Goal: Transaction & Acquisition: Purchase product/service

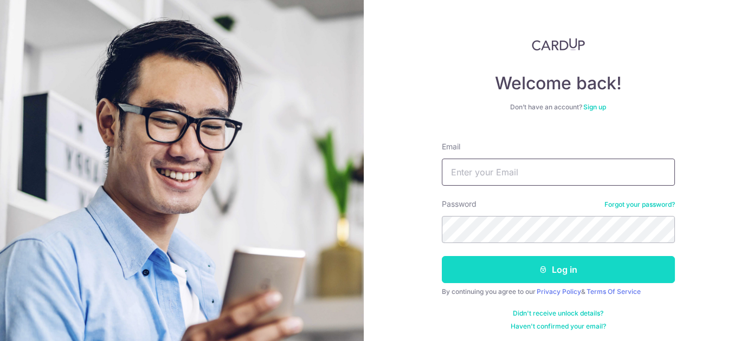
type input "leahkang85@gmail.com"
click at [517, 275] on button "Log in" at bounding box center [558, 269] width 233 height 27
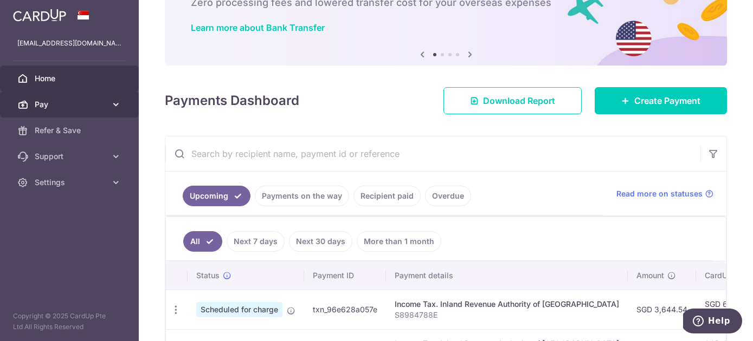
click at [97, 104] on span "Pay" at bounding box center [71, 104] width 72 height 11
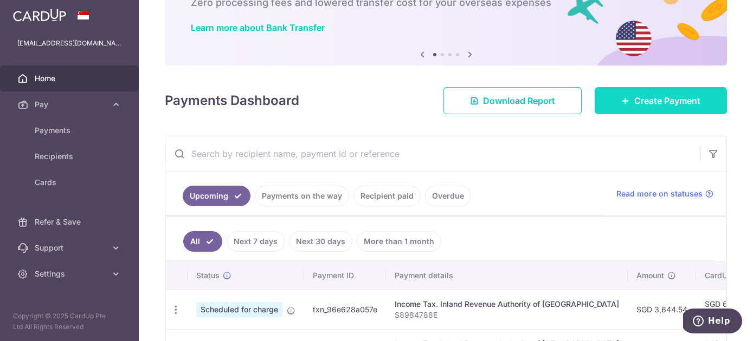
click at [623, 100] on icon at bounding box center [625, 100] width 9 height 9
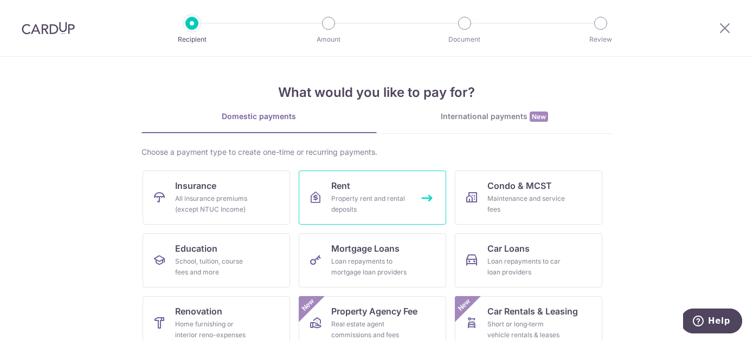
click at [382, 199] on div "Property rent and rental deposits" at bounding box center [370, 204] width 78 height 22
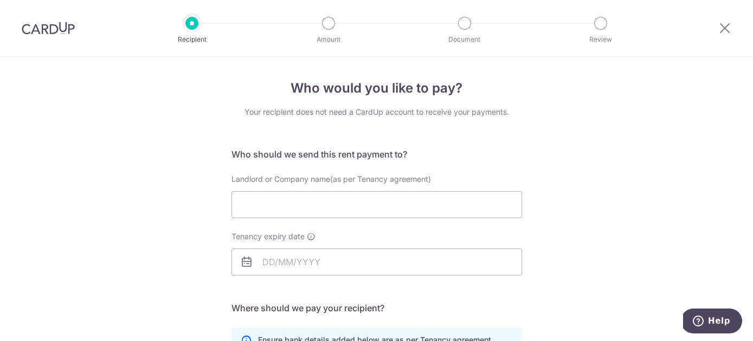
scroll to position [27, 0]
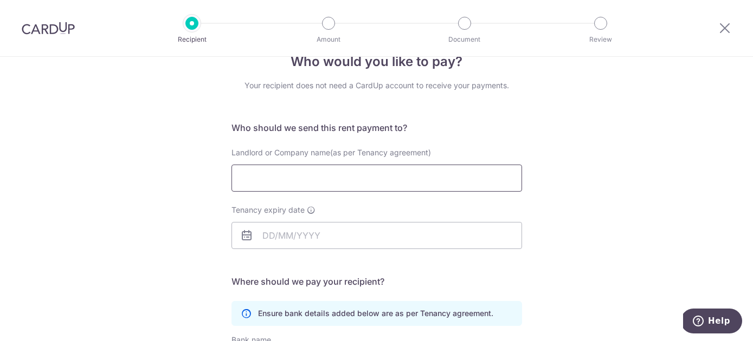
click at [361, 188] on input "Landlord or Company name(as per Tenancy agreement)" at bounding box center [376, 178] width 290 height 27
click at [261, 182] on input "Landlord or Company name(as per Tenancy agreement)" at bounding box center [376, 178] width 290 height 27
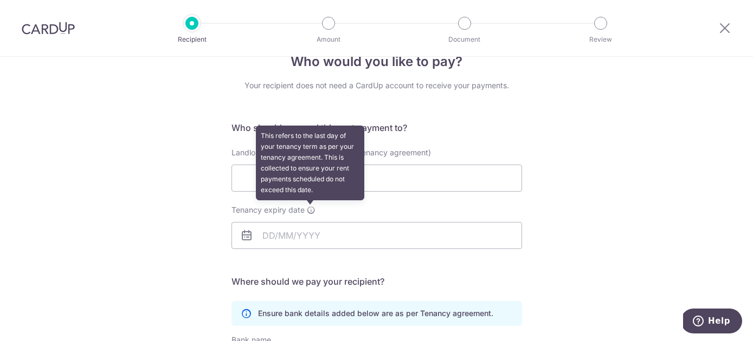
click at [314, 208] on icon at bounding box center [311, 210] width 9 height 9
click at [314, 222] on input "Tenancy expiry date This refers to the last day of your tenancy term as per you…" at bounding box center [376, 235] width 290 height 27
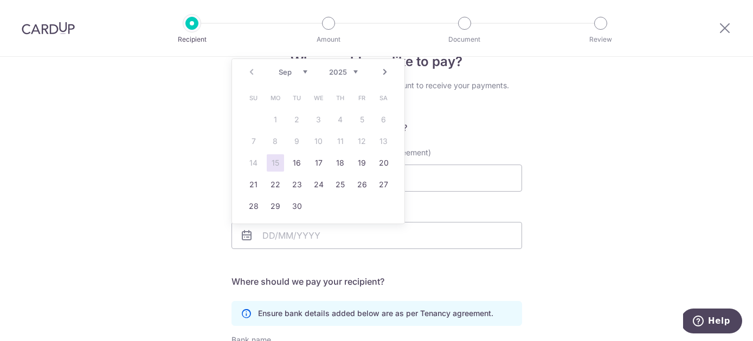
click at [340, 71] on select "2025 2026 2027 2028 2029 2030 2031 2032 2033 2034 2035" at bounding box center [343, 72] width 29 height 9
click at [288, 76] on div "Jan Feb Mar Apr May Jun Jul Aug Sep Oct Nov Dec 2025 2026 2027 2028 2029 2030 2…" at bounding box center [318, 72] width 79 height 9
click at [285, 73] on select "Jan Feb Mar Apr May Jun Jul Aug Sep Oct Nov Dec" at bounding box center [293, 72] width 29 height 9
click at [276, 184] on link "20" at bounding box center [275, 184] width 17 height 17
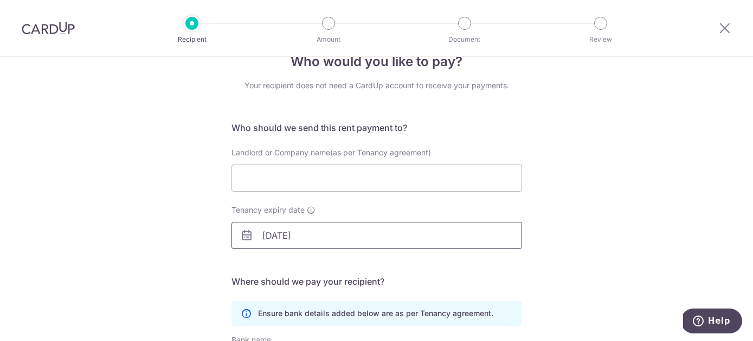
click at [281, 234] on input "20/04/2026" at bounding box center [376, 235] width 290 height 27
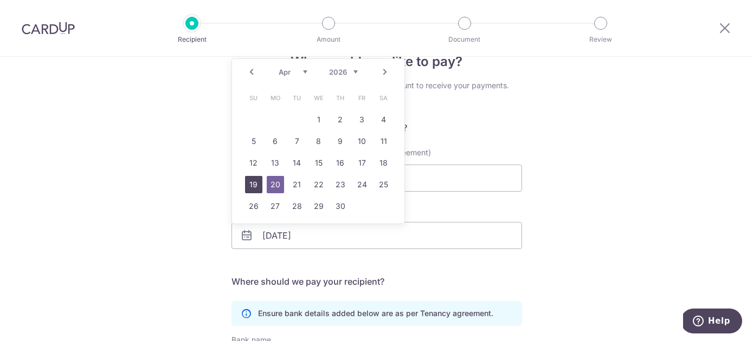
click at [255, 184] on link "19" at bounding box center [253, 184] width 17 height 17
type input "19/04/2026"
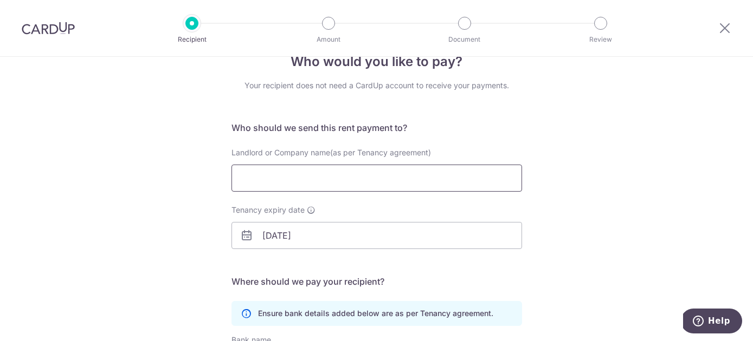
click at [263, 179] on input "Landlord or Company name(as per Tenancy agreement)" at bounding box center [376, 178] width 290 height 27
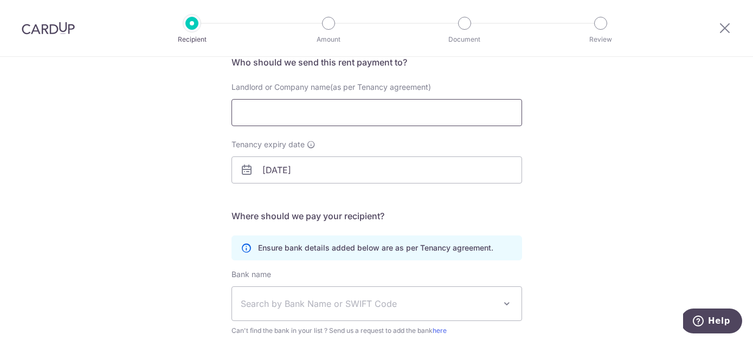
scroll to position [206, 0]
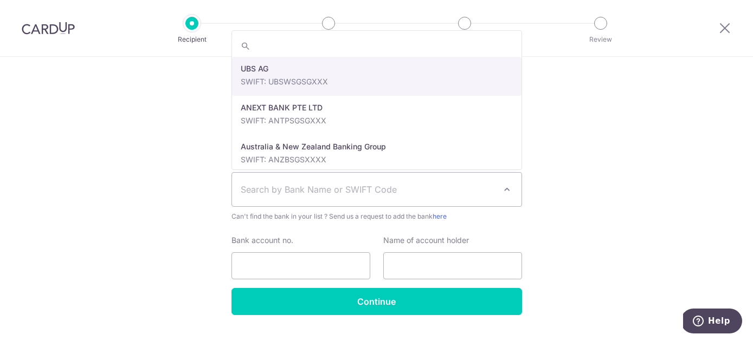
click at [363, 198] on span "Search by Bank Name or SWIFT Code" at bounding box center [376, 190] width 289 height 34
click at [152, 220] on div "Who would you like to pay? Your recipient does not need a CardUp account to rec…" at bounding box center [376, 108] width 753 height 516
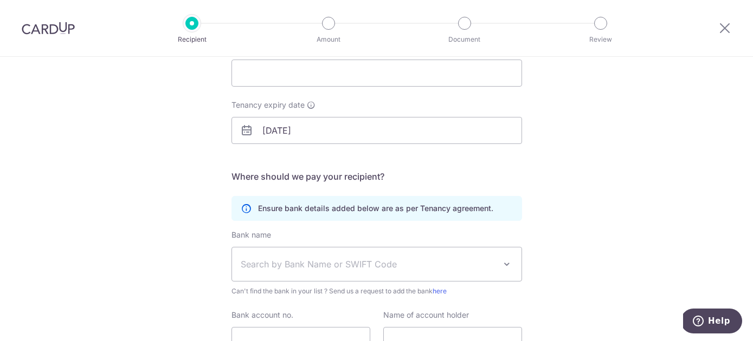
scroll to position [61, 0]
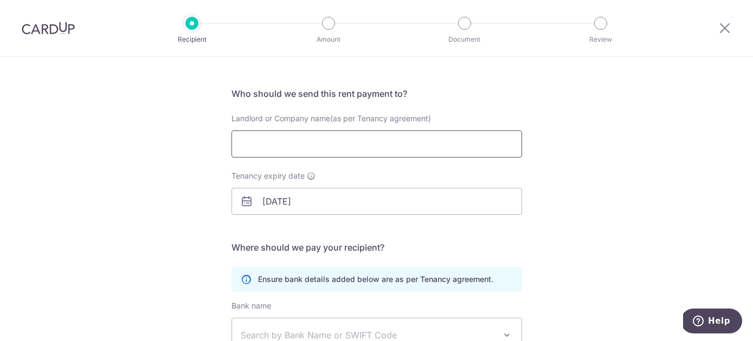
click at [242, 140] on input "Landlord or Company name(as per Tenancy agreement)" at bounding box center [376, 144] width 290 height 27
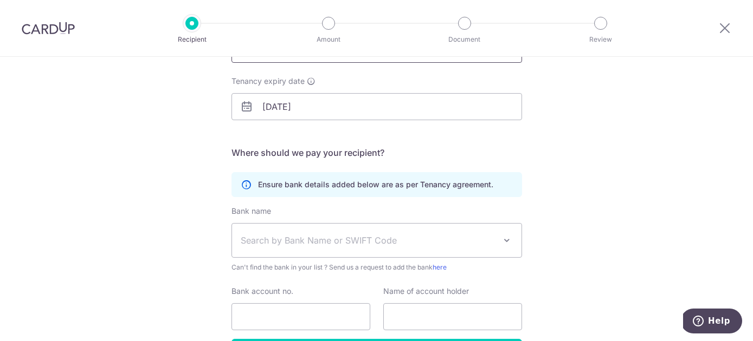
scroll to position [170, 0]
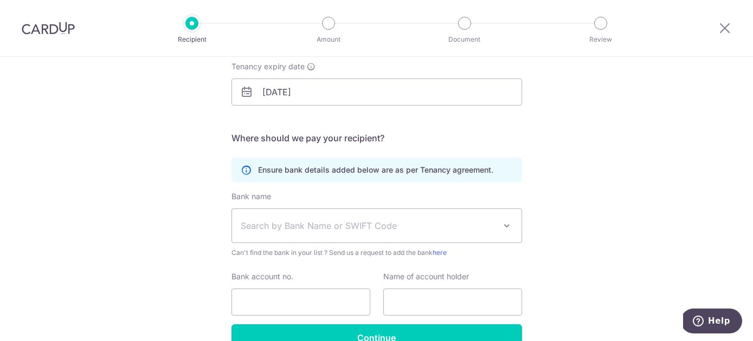
type input "Low Sok Lee Mona"
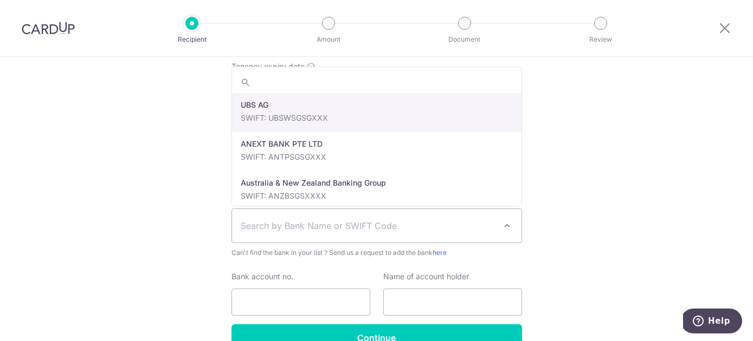
click at [301, 222] on span "Search by Bank Name or SWIFT Code" at bounding box center [368, 225] width 255 height 13
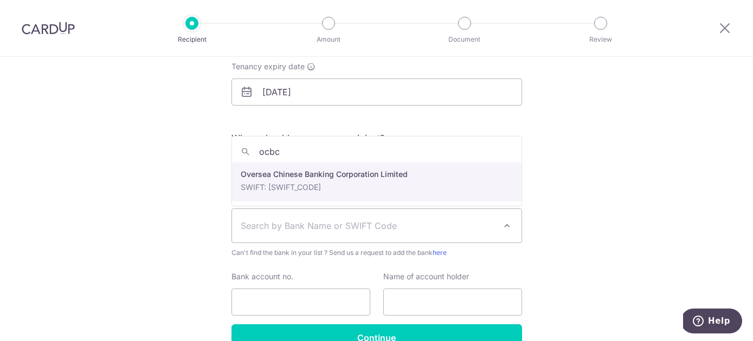
type input "ocbc"
select select "12"
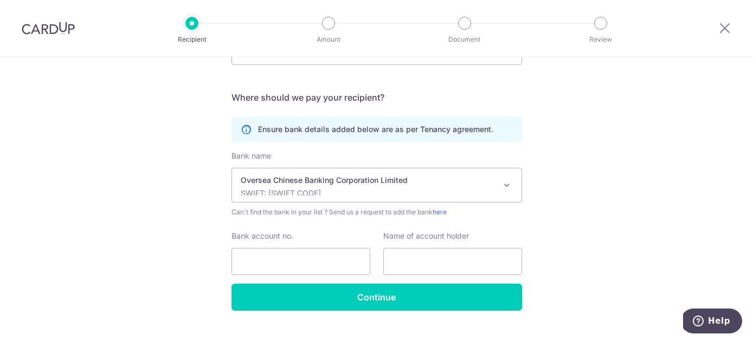
scroll to position [221, 0]
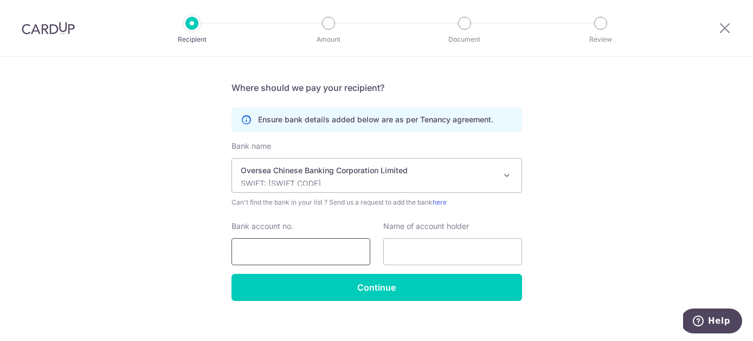
click at [306, 253] on input "Bank account no." at bounding box center [300, 251] width 139 height 27
paste input "512085820001"
type input "512085820001"
click at [402, 246] on input "text" at bounding box center [452, 251] width 139 height 27
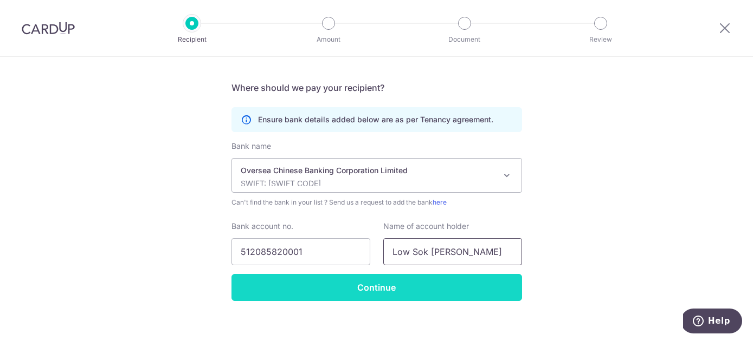
type input "Low Sok [PERSON_NAME]"
click at [367, 294] on input "Continue" at bounding box center [376, 287] width 290 height 27
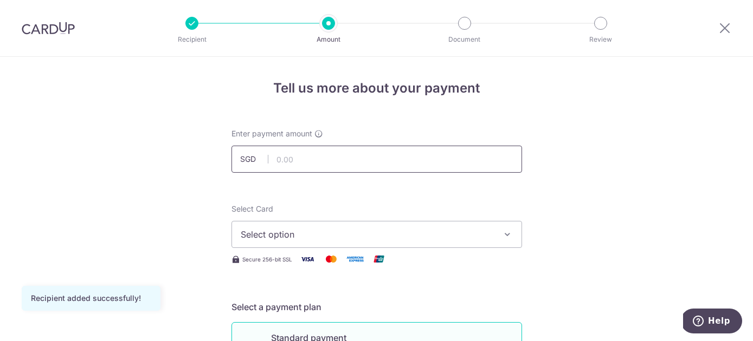
click at [294, 155] on input "text" at bounding box center [376, 159] width 290 height 27
type input "7,200.00"
click at [276, 238] on span "Select option" at bounding box center [367, 234] width 253 height 13
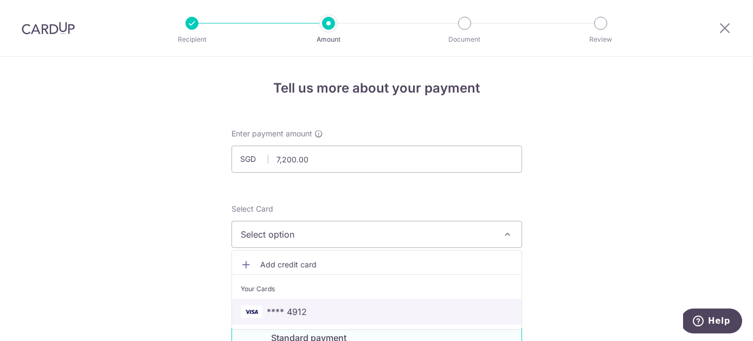
click at [284, 318] on span "**** 4912" at bounding box center [287, 312] width 40 height 13
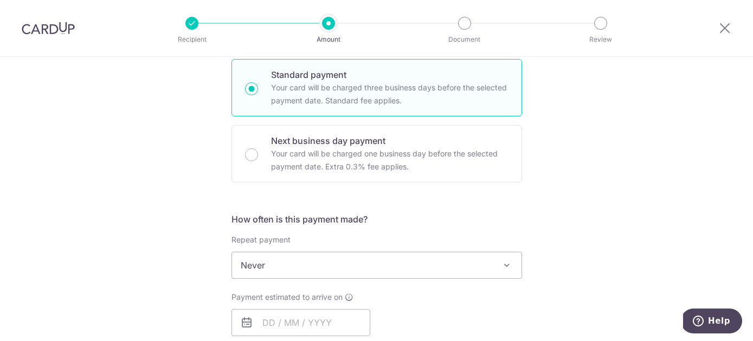
scroll to position [264, 0]
click at [287, 268] on span "Never" at bounding box center [376, 264] width 289 height 26
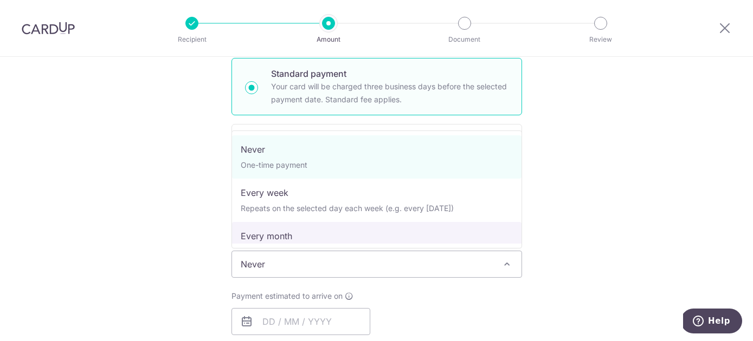
select select "3"
type input "19/04/2026"
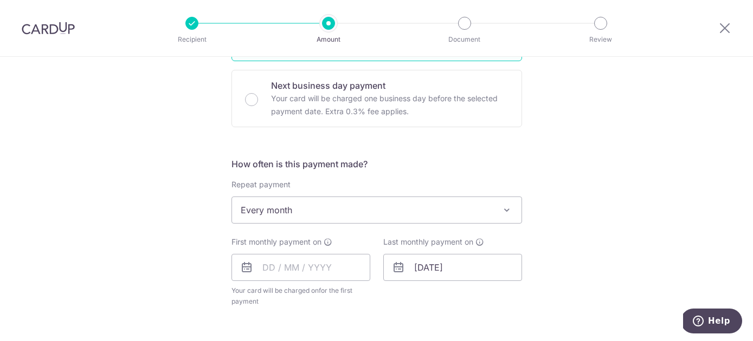
scroll to position [361, 0]
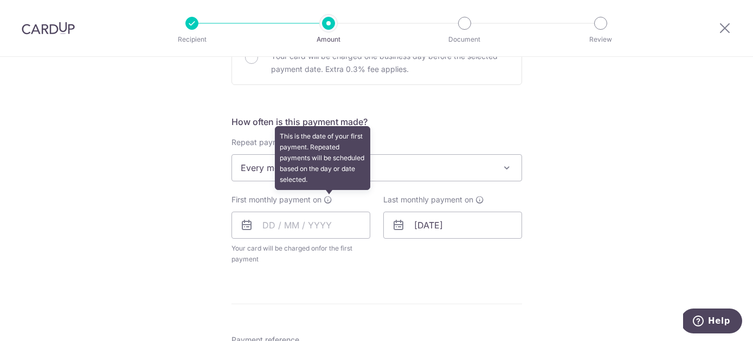
click at [331, 201] on icon at bounding box center [328, 200] width 9 height 9
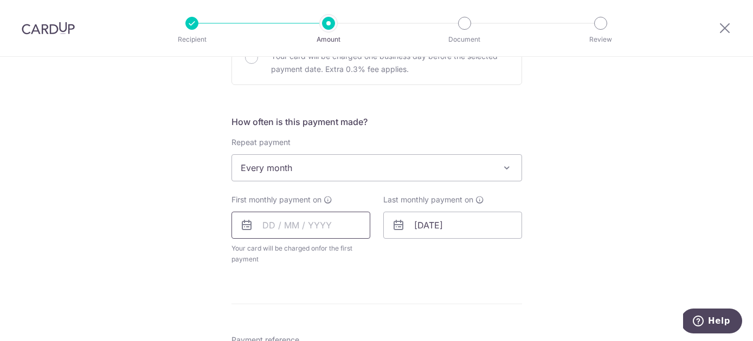
click at [273, 228] on input "text" at bounding box center [300, 225] width 139 height 27
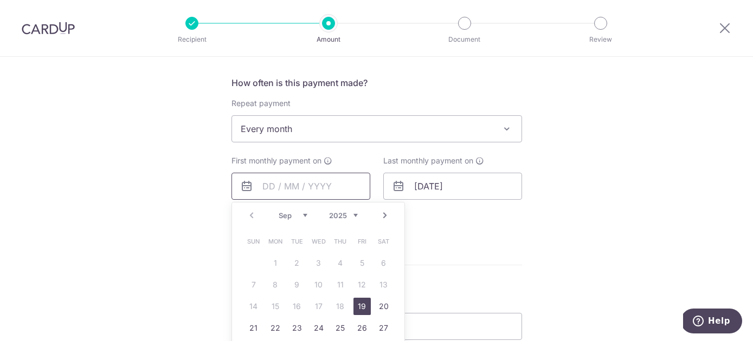
scroll to position [417, 0]
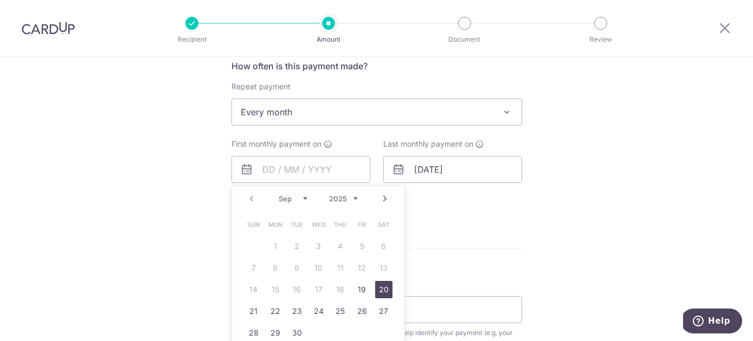
click at [384, 295] on link "20" at bounding box center [383, 289] width 17 height 17
type input "[DATE]"
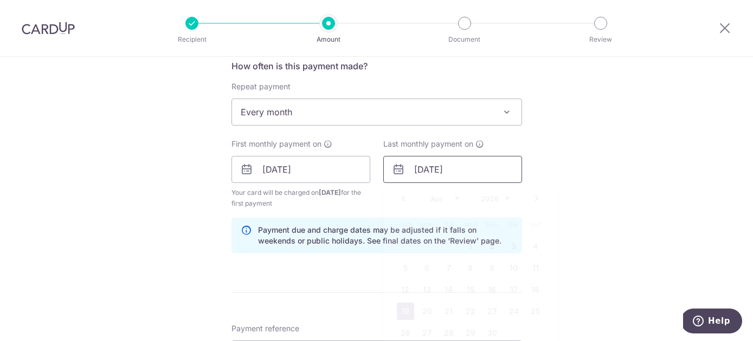
click at [428, 174] on input "19/04/2026" at bounding box center [452, 169] width 139 height 27
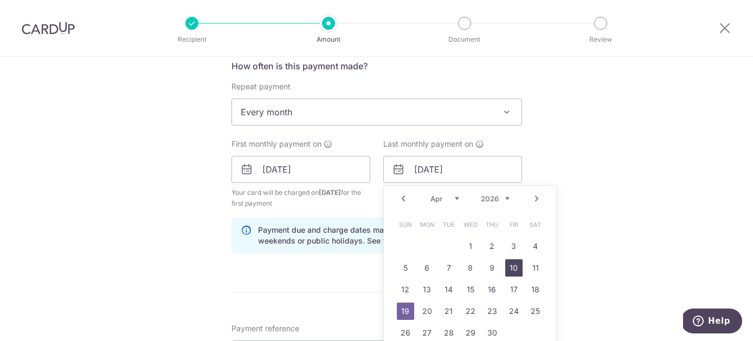
click at [514, 269] on link "10" at bounding box center [513, 268] width 17 height 17
type input "10/04/2026"
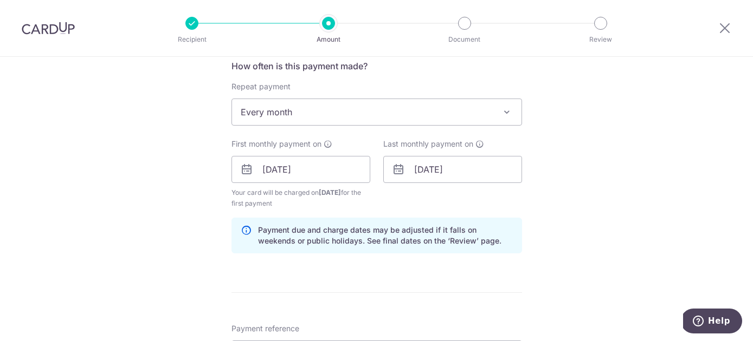
click at [571, 176] on div "Tell us more about your payment Enter payment amount SGD 7,200.00 7200.00 Recip…" at bounding box center [376, 158] width 753 height 1036
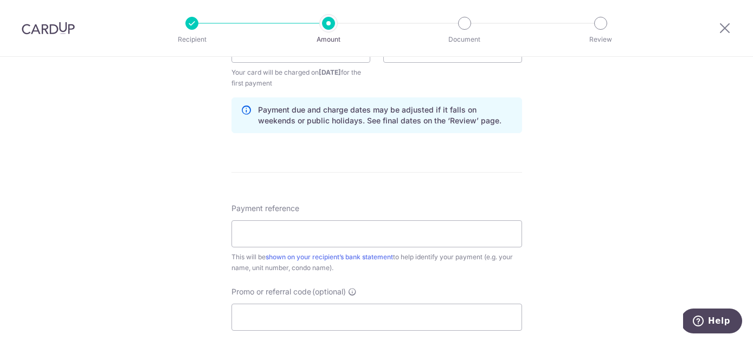
scroll to position [539, 0]
click at [328, 234] on input "Payment reference" at bounding box center [376, 232] width 290 height 27
click at [206, 243] on div "Tell us more about your payment Enter payment amount SGD 7,200.00 7200.00 Recip…" at bounding box center [376, 36] width 753 height 1036
click at [263, 236] on input "Payment reference" at bounding box center [376, 232] width 290 height 27
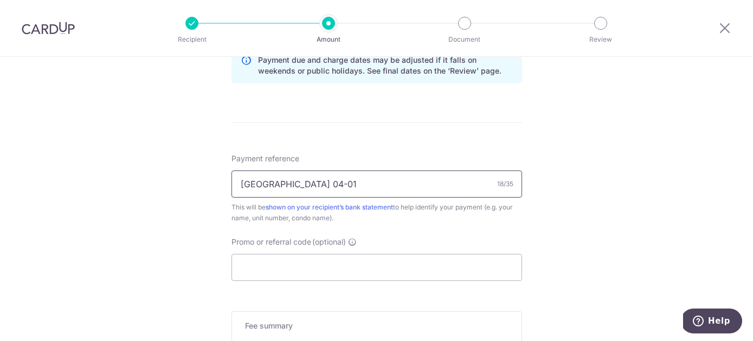
scroll to position [596, 0]
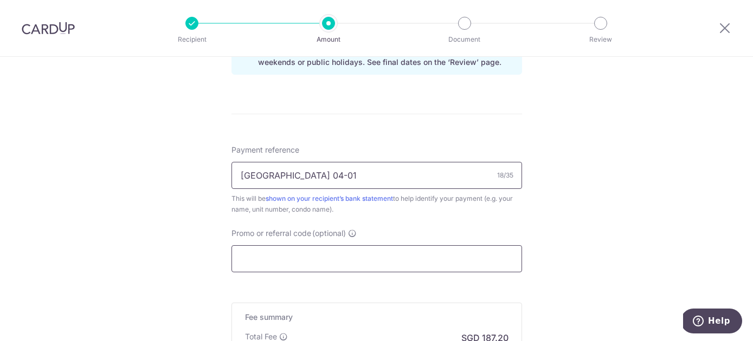
type input "Trevose Park 04-01"
click at [272, 260] on input "Promo or referral code (optional)" at bounding box center [376, 258] width 290 height 27
paste input "SAVERENT179"
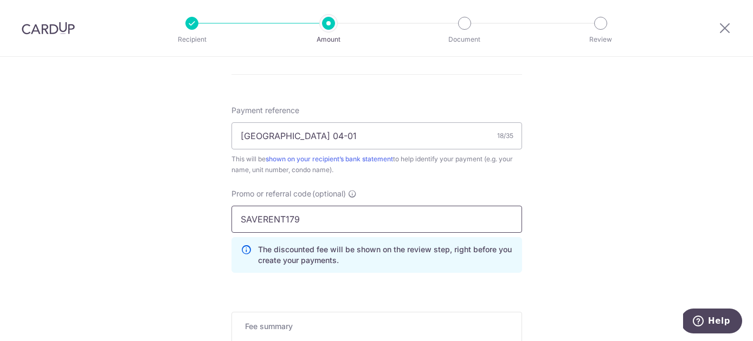
scroll to position [732, 0]
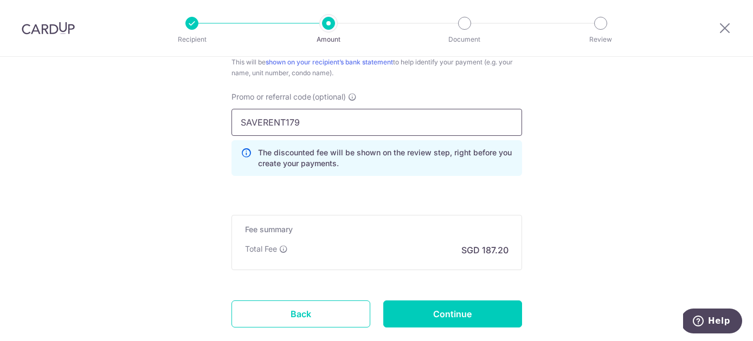
type input "SAVERENT179"
click at [453, 321] on input "Continue" at bounding box center [452, 314] width 139 height 27
type input "Create Schedule"
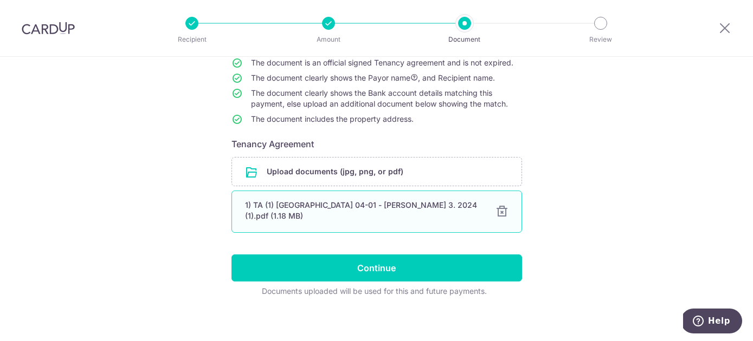
scroll to position [106, 0]
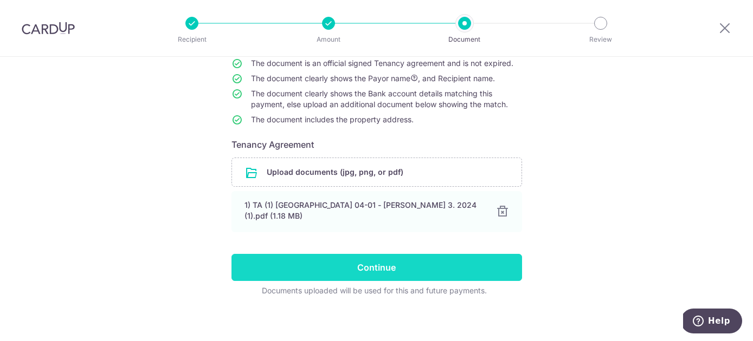
click at [400, 262] on input "Continue" at bounding box center [376, 267] width 290 height 27
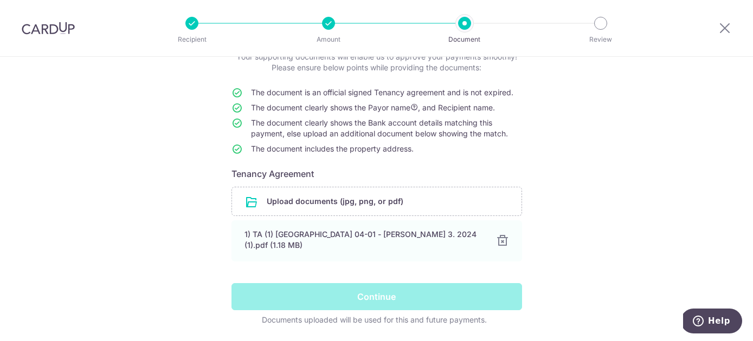
scroll to position [107, 0]
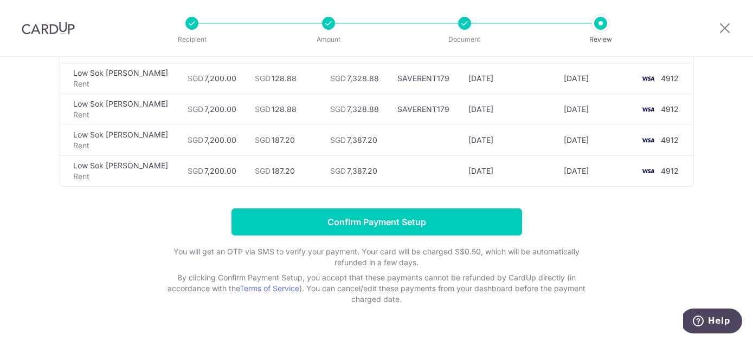
scroll to position [196, 0]
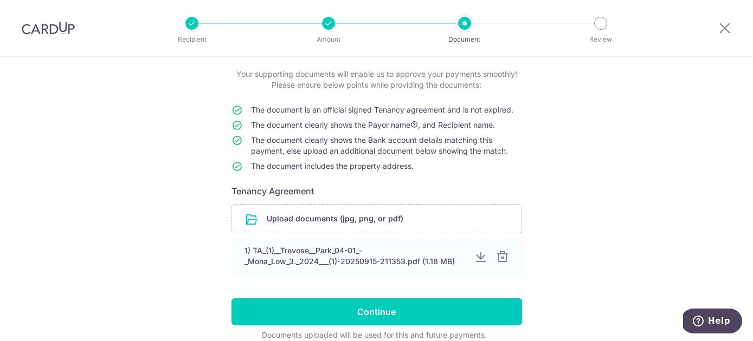
scroll to position [101, 0]
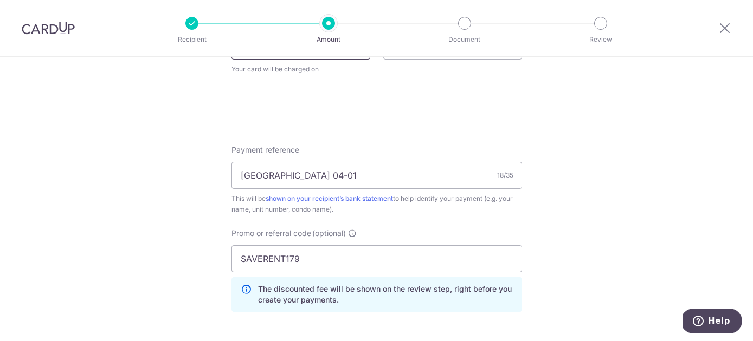
scroll to position [481, 0]
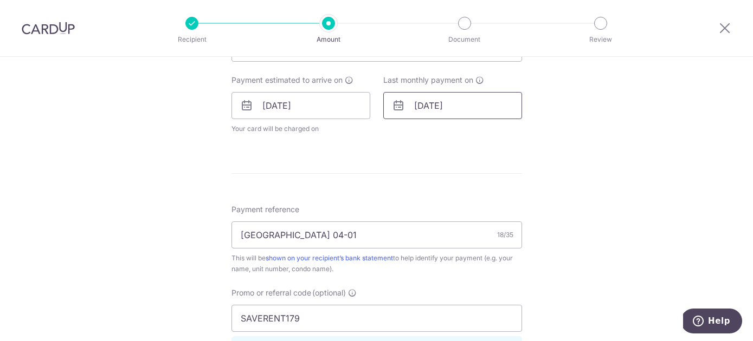
click at [424, 112] on input "10/04/2026" at bounding box center [452, 105] width 139 height 27
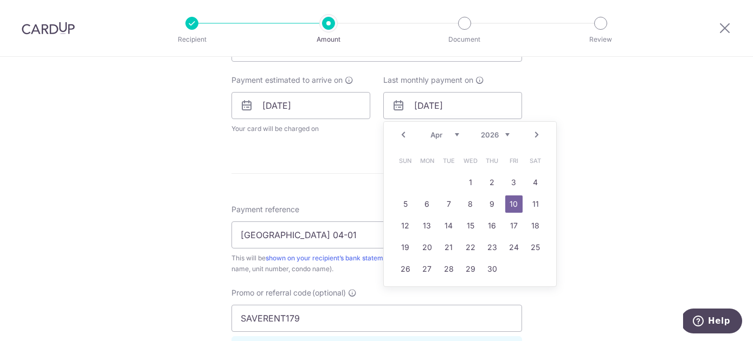
click at [436, 137] on select "Jan Feb Mar Apr May Jun Jul Aug Sep Oct Nov Dec" at bounding box center [444, 135] width 29 height 9
click at [431, 139] on div "Jan Feb Mar Apr May Jun Jul Aug Sep Oct Nov Dec 2025 2026 2027 2028 2029 2030 2…" at bounding box center [469, 135] width 79 height 9
click at [436, 135] on select "Jan Feb Mar Apr May Jun Jul Aug Sep Oct Nov Dec" at bounding box center [444, 135] width 29 height 9
click at [514, 191] on link "6" at bounding box center [513, 182] width 17 height 17
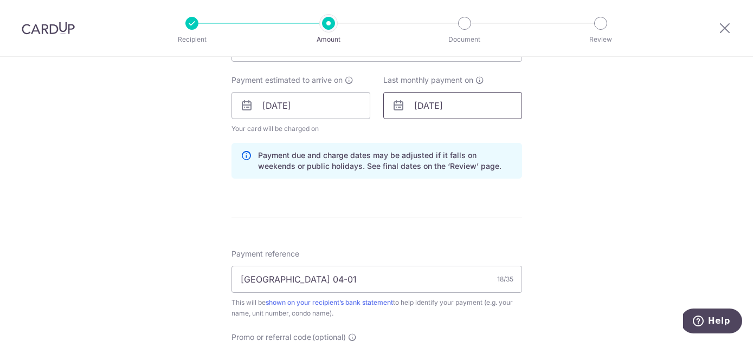
click at [459, 112] on input "06/02/2026" at bounding box center [452, 105] width 139 height 27
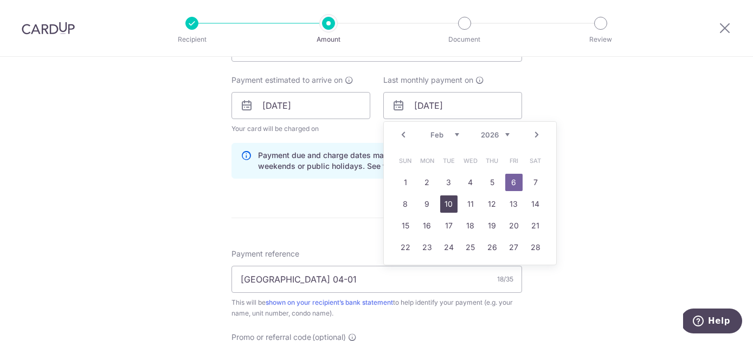
click at [453, 201] on link "10" at bounding box center [448, 204] width 17 height 17
type input "10/02/2026"
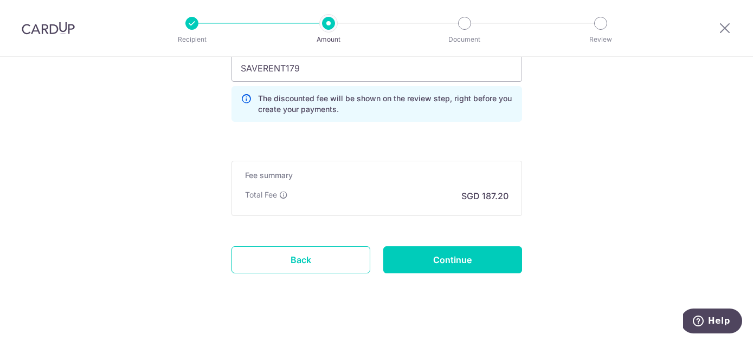
scroll to position [780, 0]
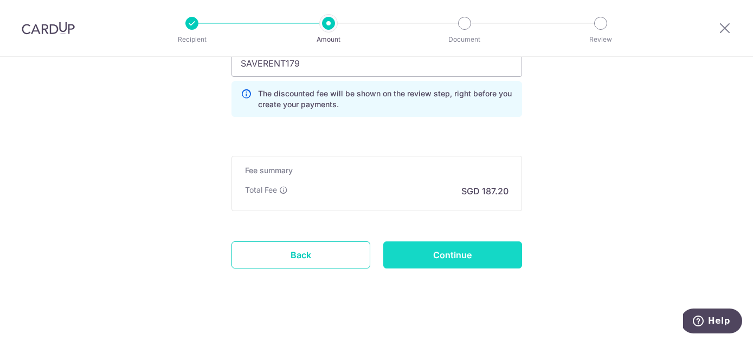
click at [452, 257] on input "Continue" at bounding box center [452, 255] width 139 height 27
type input "Update Schedule"
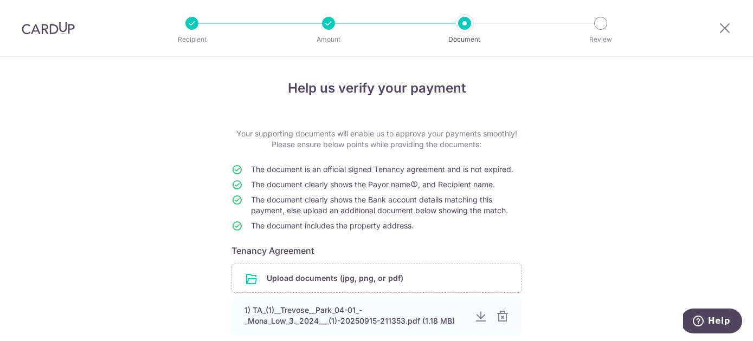
scroll to position [110, 0]
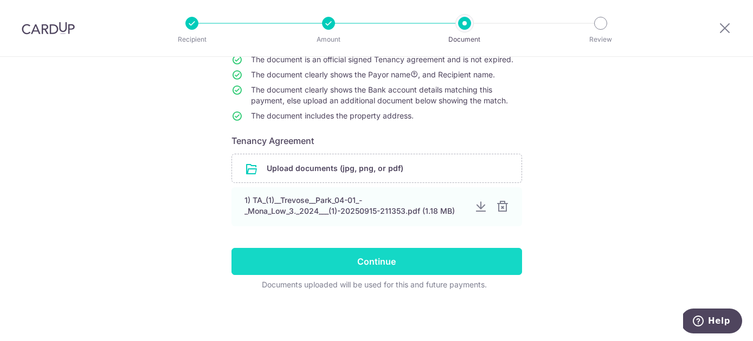
click at [425, 262] on input "Continue" at bounding box center [376, 261] width 290 height 27
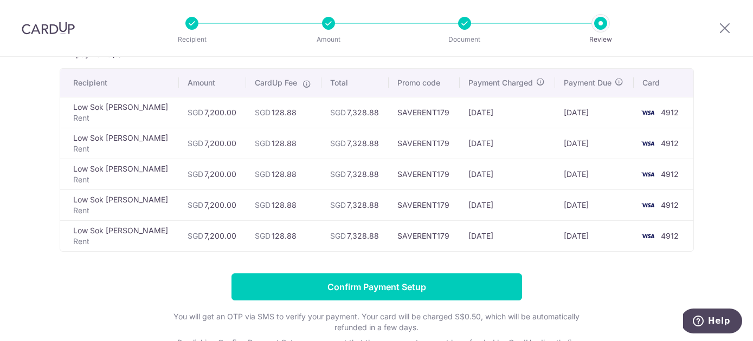
scroll to position [70, 0]
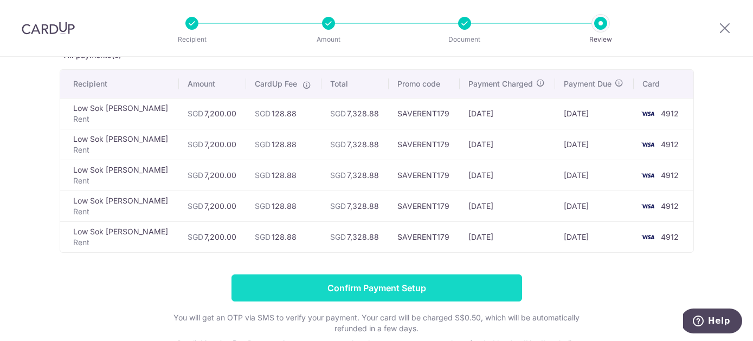
click at [396, 292] on input "Confirm Payment Setup" at bounding box center [376, 288] width 290 height 27
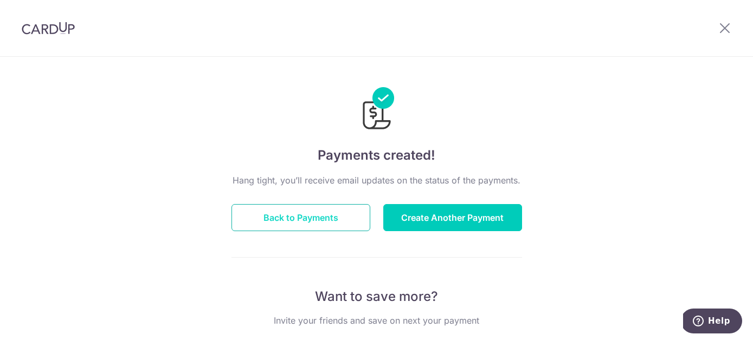
click at [335, 216] on button "Back to Payments" at bounding box center [300, 217] width 139 height 27
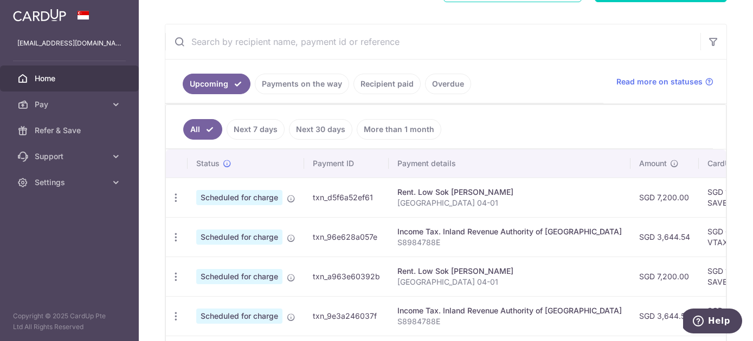
click at [306, 78] on link "Payments on the way" at bounding box center [302, 84] width 94 height 21
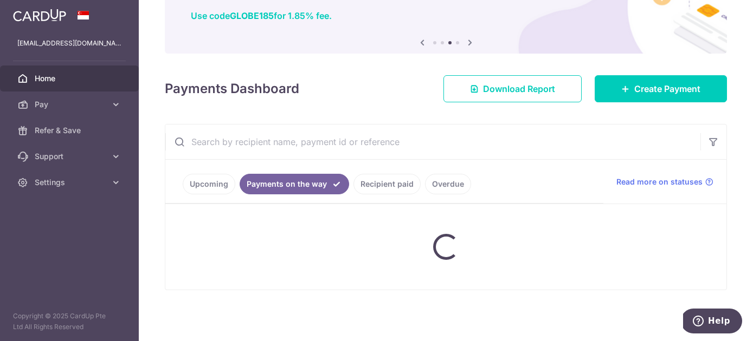
scroll to position [142, 0]
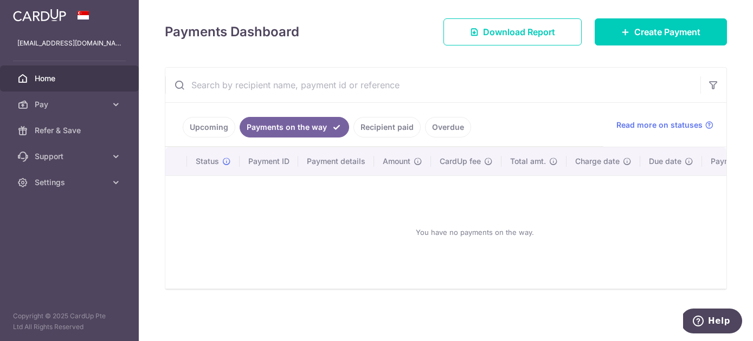
click at [215, 126] on link "Upcoming" at bounding box center [209, 127] width 53 height 21
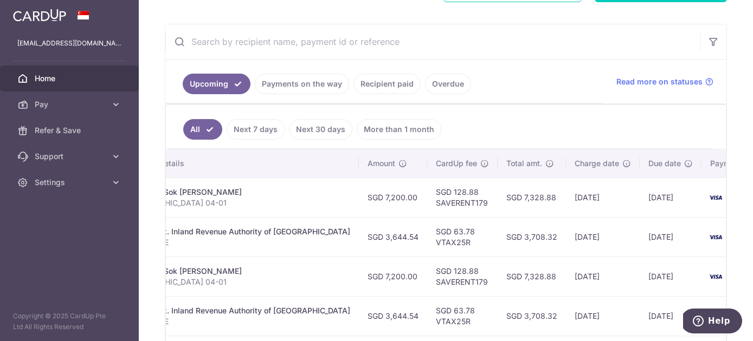
scroll to position [0, 277]
